Goal: Transaction & Acquisition: Purchase product/service

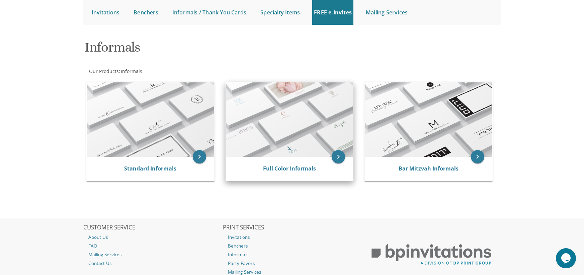
scroll to position [100, 0]
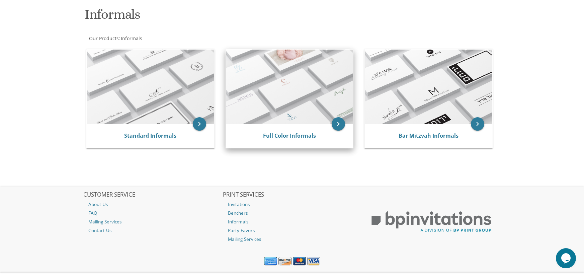
click at [294, 145] on div "Full Color Informals" at bounding box center [290, 136] width 128 height 24
click at [296, 135] on link "Full Color Informals" at bounding box center [289, 135] width 53 height 7
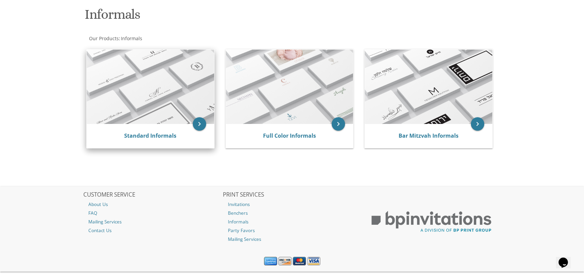
click at [130, 124] on div "keyboard_arrow_right Standard Informals" at bounding box center [150, 98] width 128 height 99
click at [130, 131] on div "Standard Informals" at bounding box center [151, 136] width 128 height 24
click at [131, 133] on link "Standard Informals" at bounding box center [150, 135] width 52 height 7
click at [132, 138] on link "Standard Informals" at bounding box center [150, 135] width 52 height 7
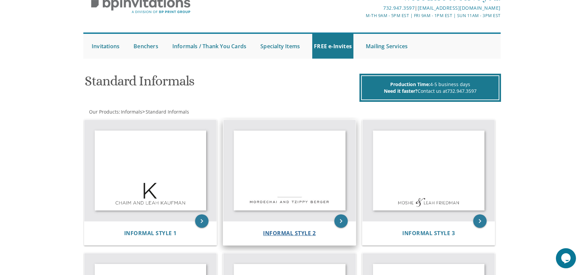
scroll to position [33, 0]
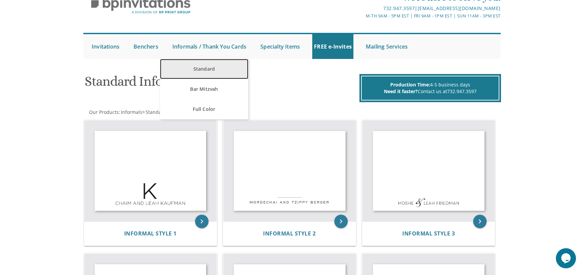
click at [212, 75] on link "Standard" at bounding box center [204, 69] width 88 height 20
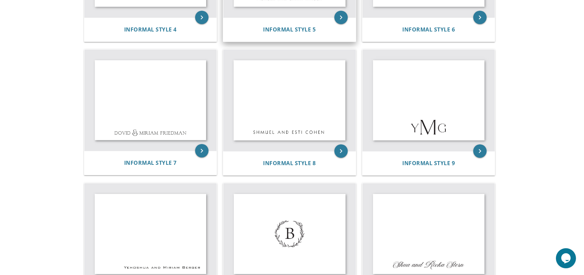
scroll to position [402, 0]
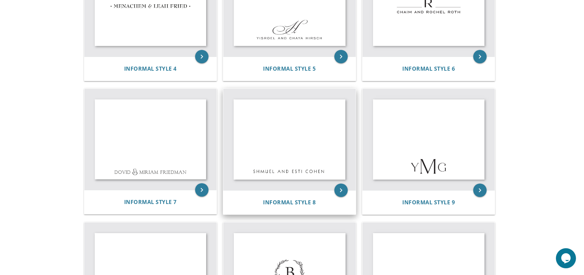
scroll to position [335, 0]
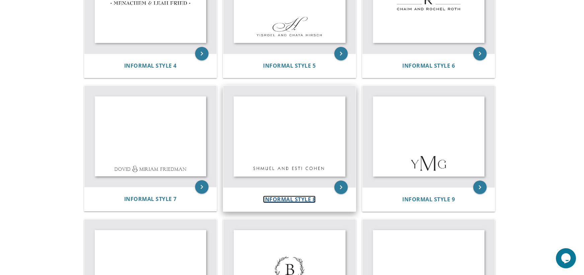
click at [312, 201] on span "Informal Style 8" at bounding box center [289, 199] width 53 height 7
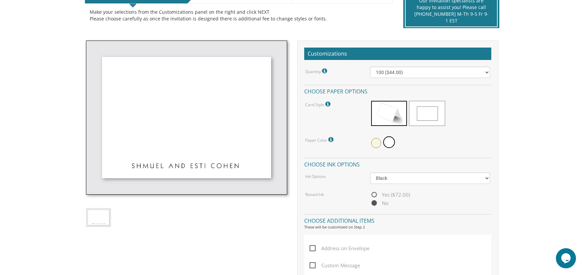
scroll to position [167, 0]
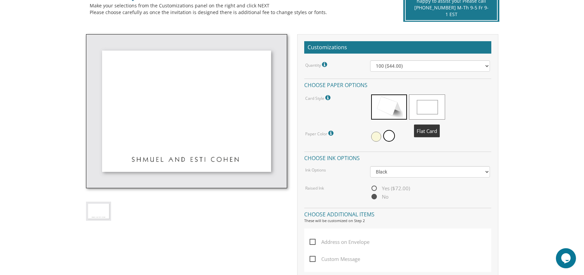
click at [425, 104] on span at bounding box center [427, 106] width 36 height 25
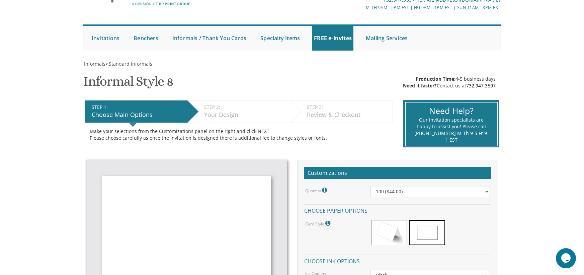
scroll to position [33, 0]
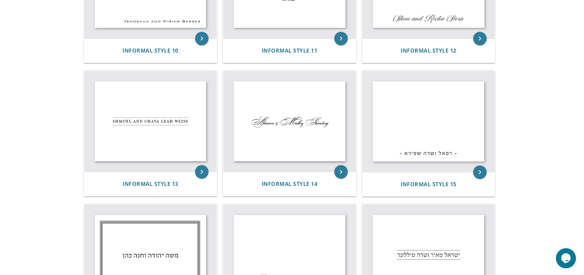
scroll to position [613, 0]
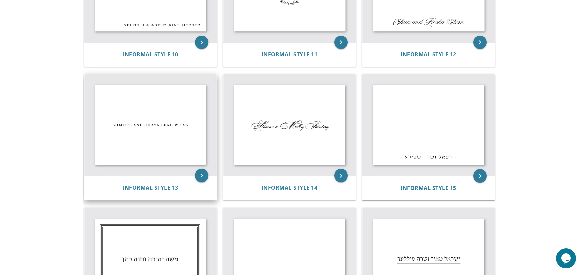
click at [152, 147] on img at bounding box center [150, 124] width 133 height 101
click at [171, 182] on div "Informal Style 13" at bounding box center [150, 187] width 133 height 24
click at [167, 192] on div "Informal Style 13" at bounding box center [150, 187] width 133 height 24
click at [167, 189] on span "Informal Style 13" at bounding box center [151, 187] width 56 height 7
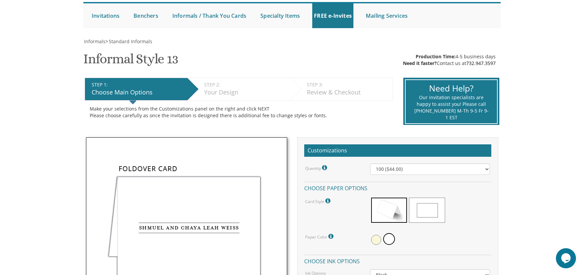
scroll to position [100, 0]
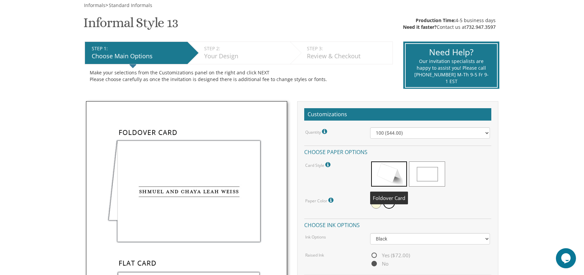
click at [415, 179] on span at bounding box center [427, 173] width 36 height 25
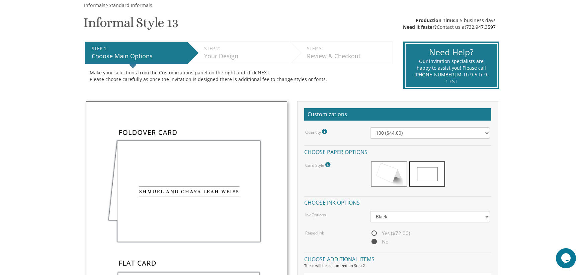
click at [421, 174] on span at bounding box center [427, 173] width 36 height 25
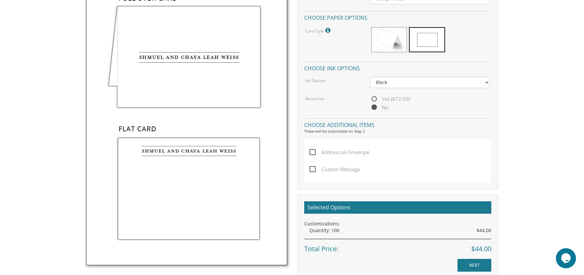
scroll to position [234, 0]
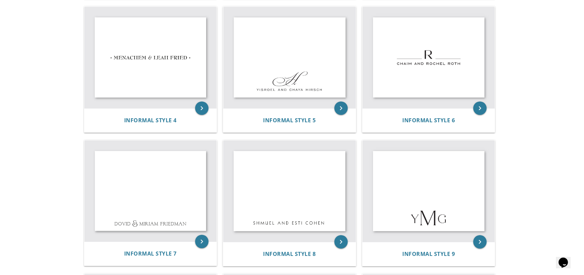
scroll to position [280, 0]
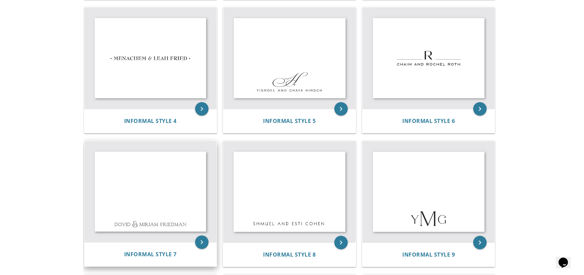
click at [183, 169] on img at bounding box center [150, 191] width 133 height 101
click at [166, 255] on span "Informal Style 7" at bounding box center [150, 253] width 53 height 7
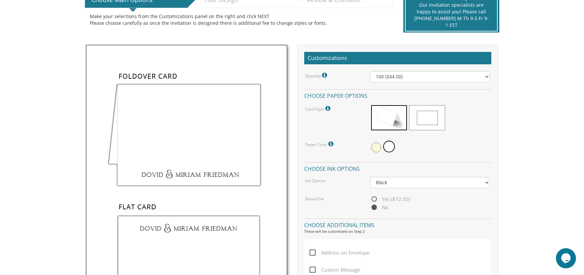
scroll to position [201, 0]
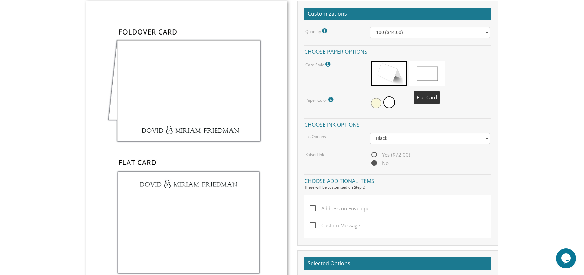
click at [428, 67] on span at bounding box center [427, 73] width 36 height 25
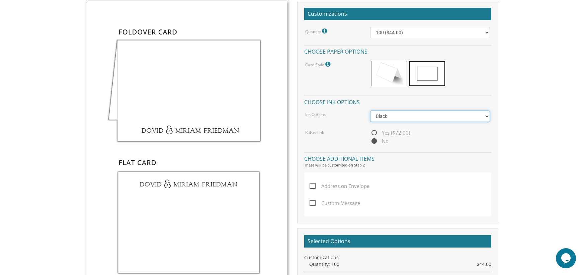
click at [405, 119] on select "Black Colored Ink ($32.00)" at bounding box center [430, 115] width 120 height 11
click at [408, 116] on select "Black Colored Ink ($32.00)" at bounding box center [430, 115] width 120 height 11
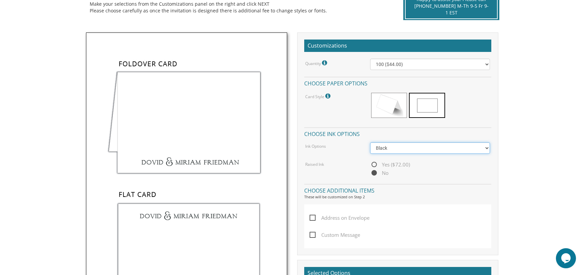
scroll to position [167, 0]
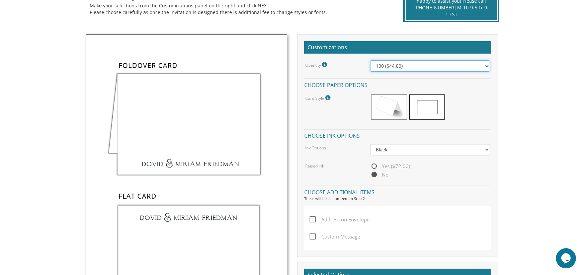
click at [384, 67] on select "100 ($44.00) 200 ($63.00) 300 ($82.00) 400 ($101.00) 500 ($120.00) 600 ($139.00…" at bounding box center [430, 65] width 120 height 11
click at [370, 60] on select "100 ($44.00) 200 ($63.00) 300 ($82.00) 400 ($101.00) 500 ($120.00) 600 ($139.00…" at bounding box center [430, 65] width 120 height 11
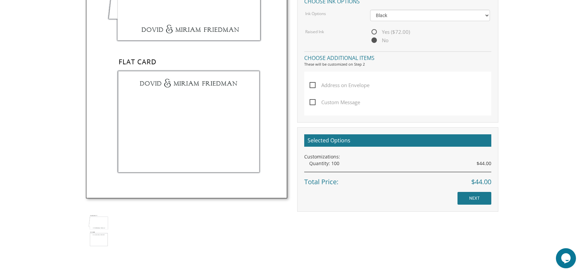
scroll to position [335, 0]
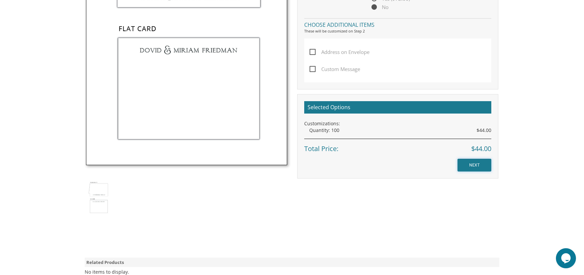
click at [486, 162] on input "NEXT" at bounding box center [475, 165] width 34 height 13
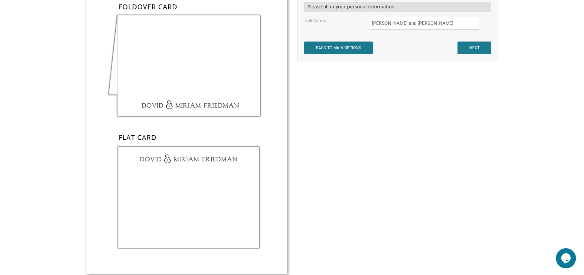
scroll to position [167, 0]
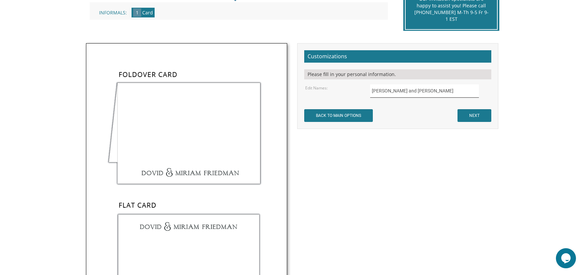
drag, startPoint x: 435, startPoint y: 91, endPoint x: 343, endPoint y: 88, distance: 92.5
click at [343, 88] on div "Edit Names: Moshe and Nechama Kaplan" at bounding box center [397, 90] width 195 height 13
type input "Chana Siff"
click at [480, 115] on input "NEXT" at bounding box center [475, 115] width 34 height 13
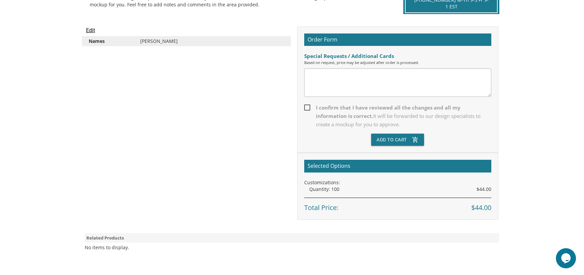
scroll to position [167, 0]
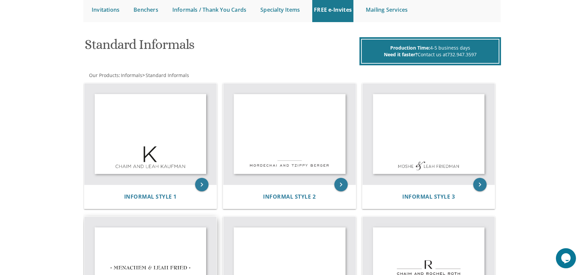
scroll to position [45, 0]
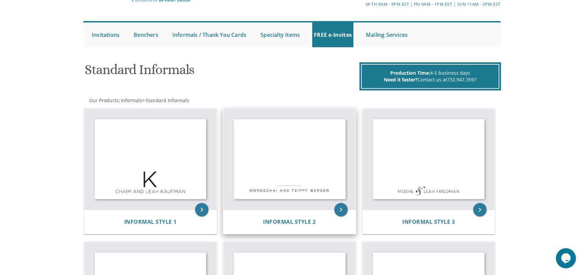
click at [297, 216] on div "Informal Style 2" at bounding box center [289, 222] width 133 height 24
click at [297, 221] on span "Informal Style 2" at bounding box center [289, 221] width 53 height 7
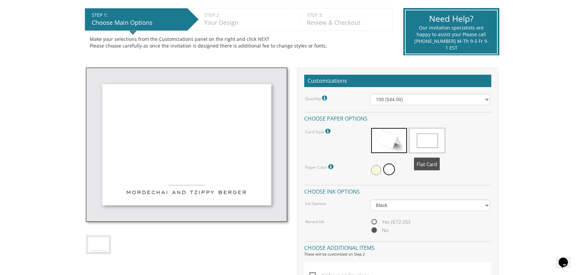
click at [432, 139] on span at bounding box center [427, 140] width 36 height 25
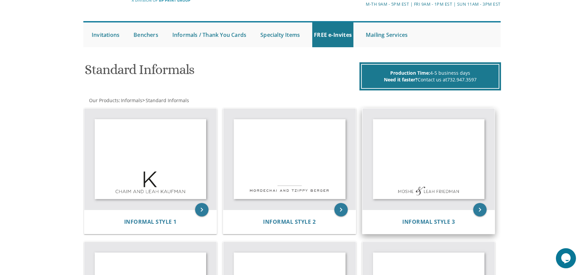
click at [443, 170] on img at bounding box center [429, 158] width 133 height 101
click at [480, 212] on icon "keyboard_arrow_right" at bounding box center [479, 209] width 13 height 13
click at [481, 207] on icon "keyboard_arrow_right" at bounding box center [479, 209] width 13 height 13
click at [450, 219] on span "Informal Style 3" at bounding box center [428, 221] width 53 height 7
click at [449, 221] on span "Informal Style 3" at bounding box center [428, 221] width 53 height 7
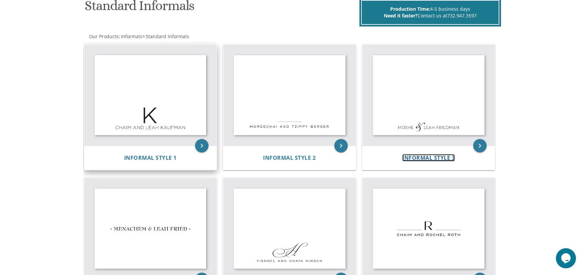
scroll to position [179, 0]
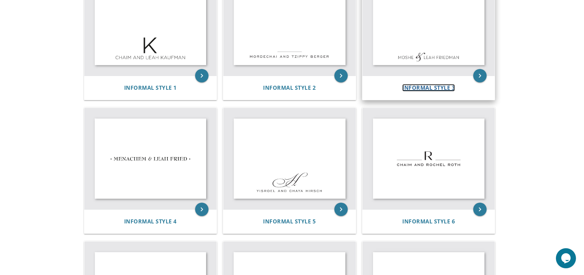
click at [428, 91] on span "Informal Style 3" at bounding box center [428, 87] width 53 height 7
